Goal: Task Accomplishment & Management: Manage account settings

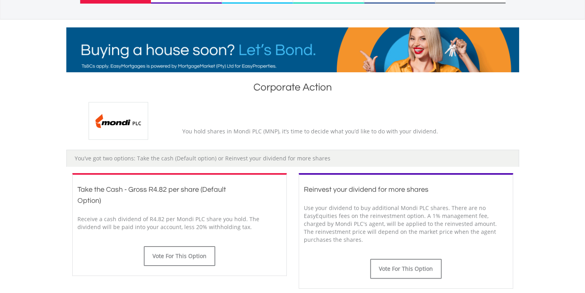
scroll to position [111, 0]
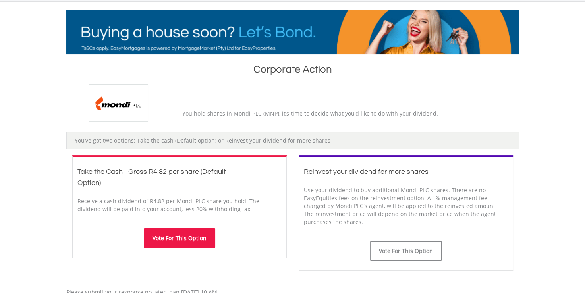
click at [177, 239] on button "Vote For This Option" at bounding box center [179, 238] width 71 height 20
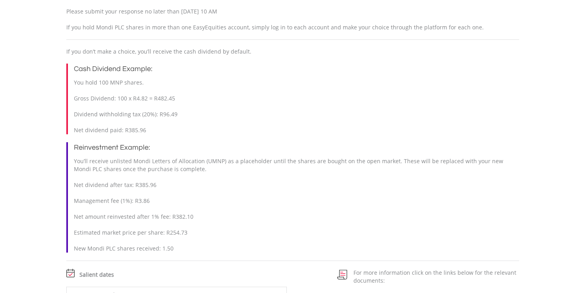
scroll to position [440, 0]
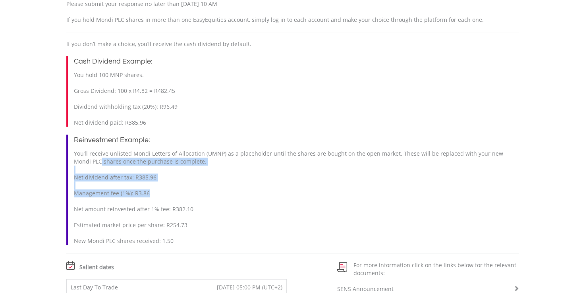
drag, startPoint x: 584, startPoint y: 170, endPoint x: 588, endPoint y: 216, distance: 46.2
click at [584, 216] on html "My Investments Invest Now New Listings Sell My Recurring Investments Pending Or…" at bounding box center [292, 33] width 585 height 946
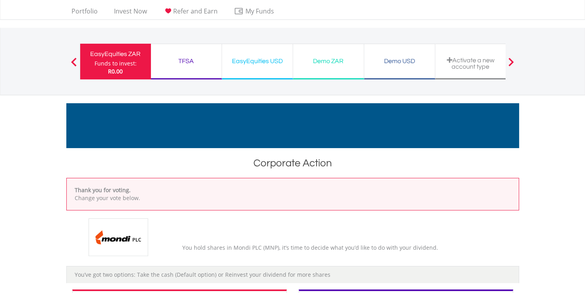
scroll to position [0, 0]
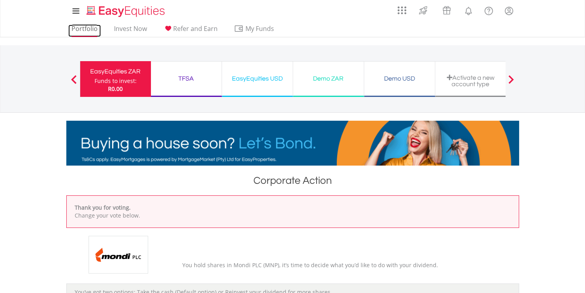
click at [84, 25] on link "Portfolio" at bounding box center [84, 31] width 33 height 12
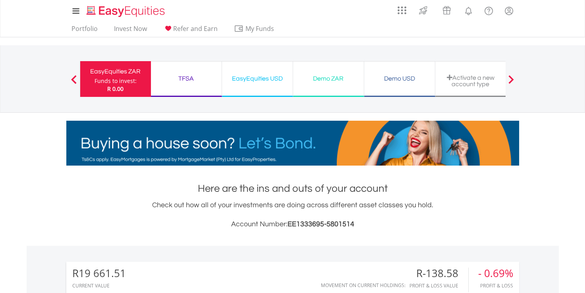
click at [476, 78] on div "Activate a new account type" at bounding box center [470, 80] width 61 height 13
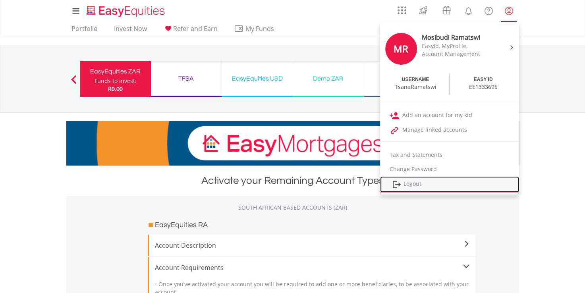
click at [411, 184] on link "Logout" at bounding box center [449, 184] width 139 height 16
